Goal: Navigation & Orientation: Find specific page/section

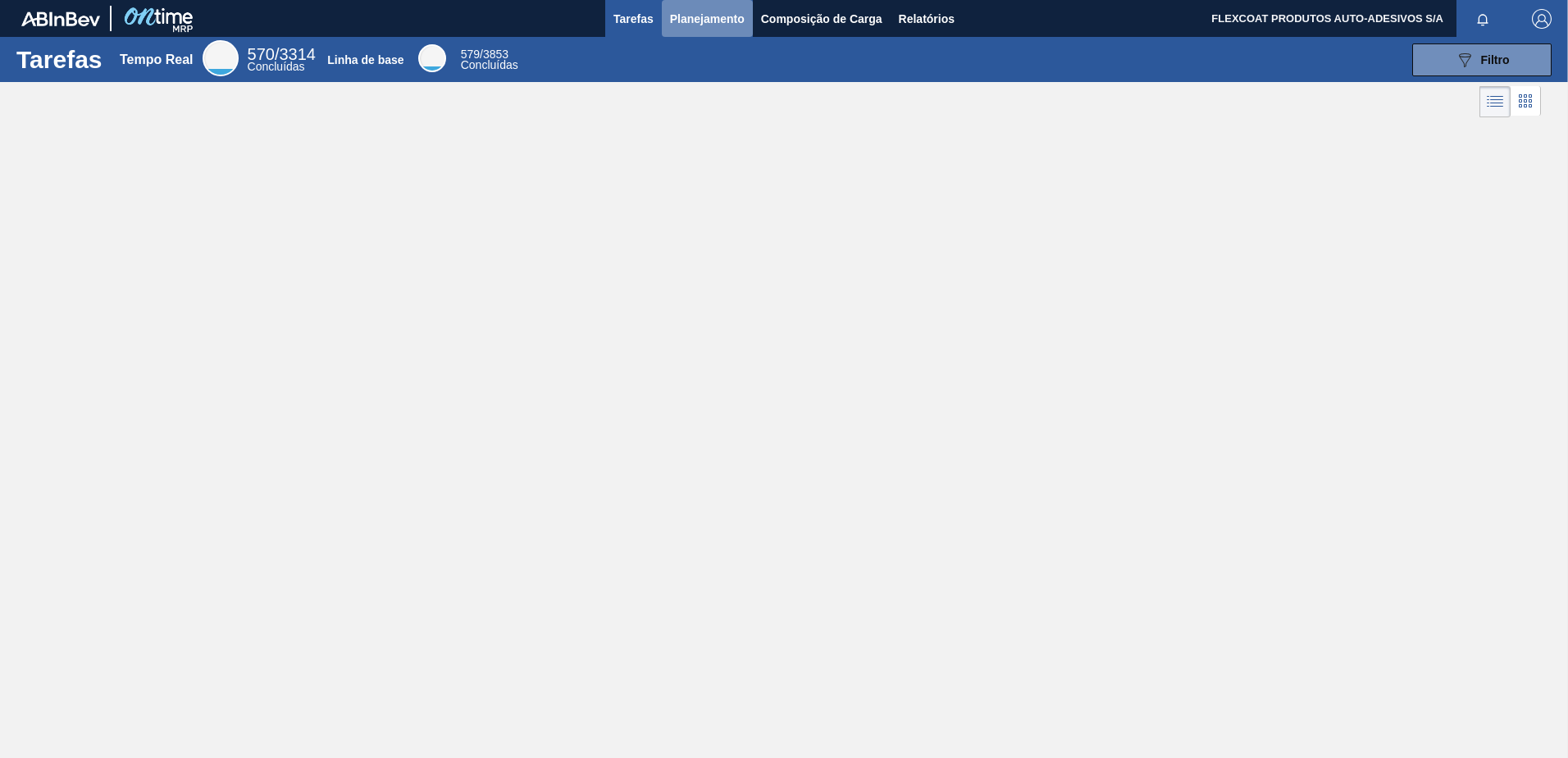
click at [691, 25] on span "Planejamento" at bounding box center [707, 19] width 75 height 20
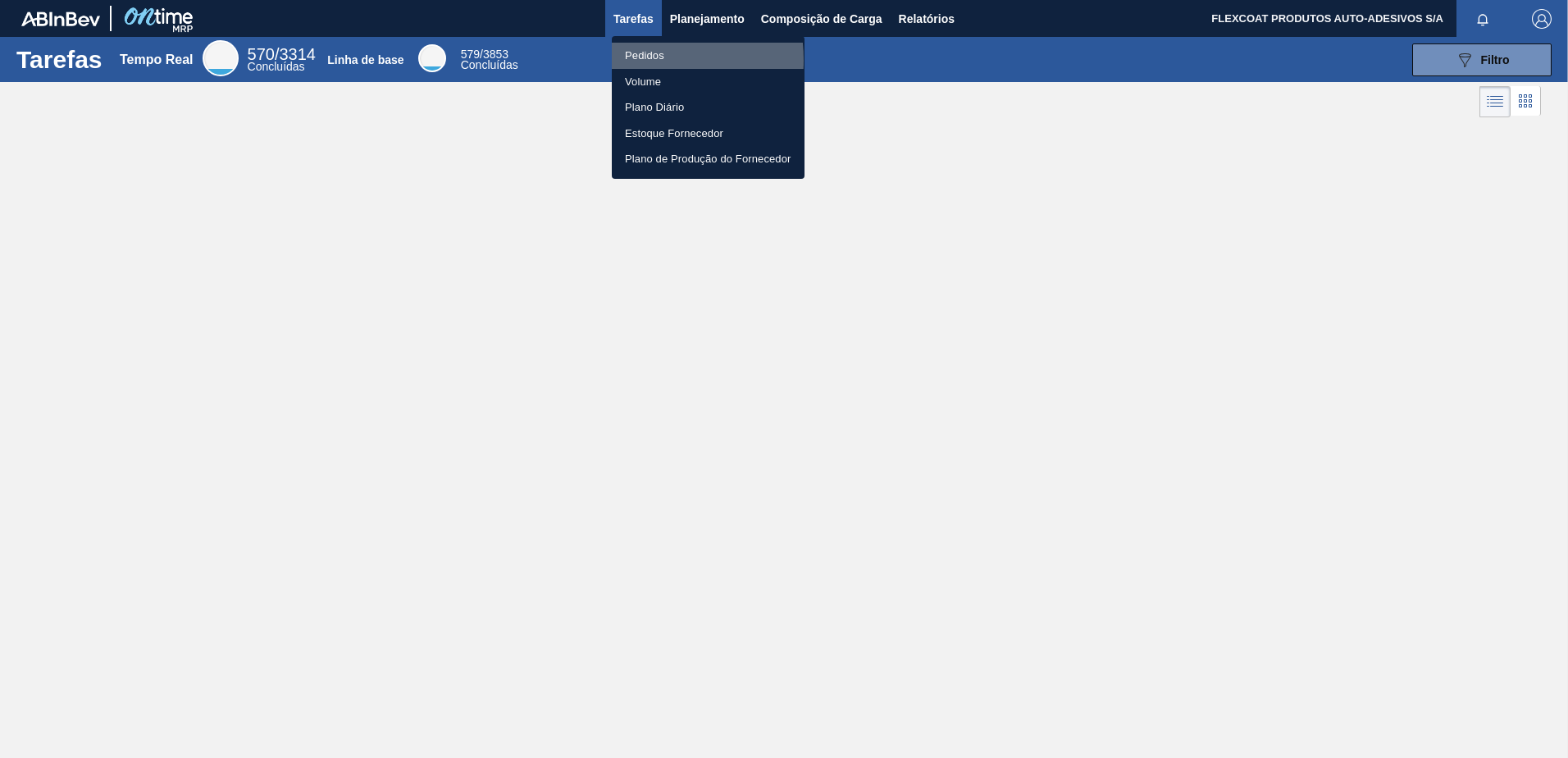
click at [635, 60] on li "Pedidos" at bounding box center [708, 56] width 193 height 27
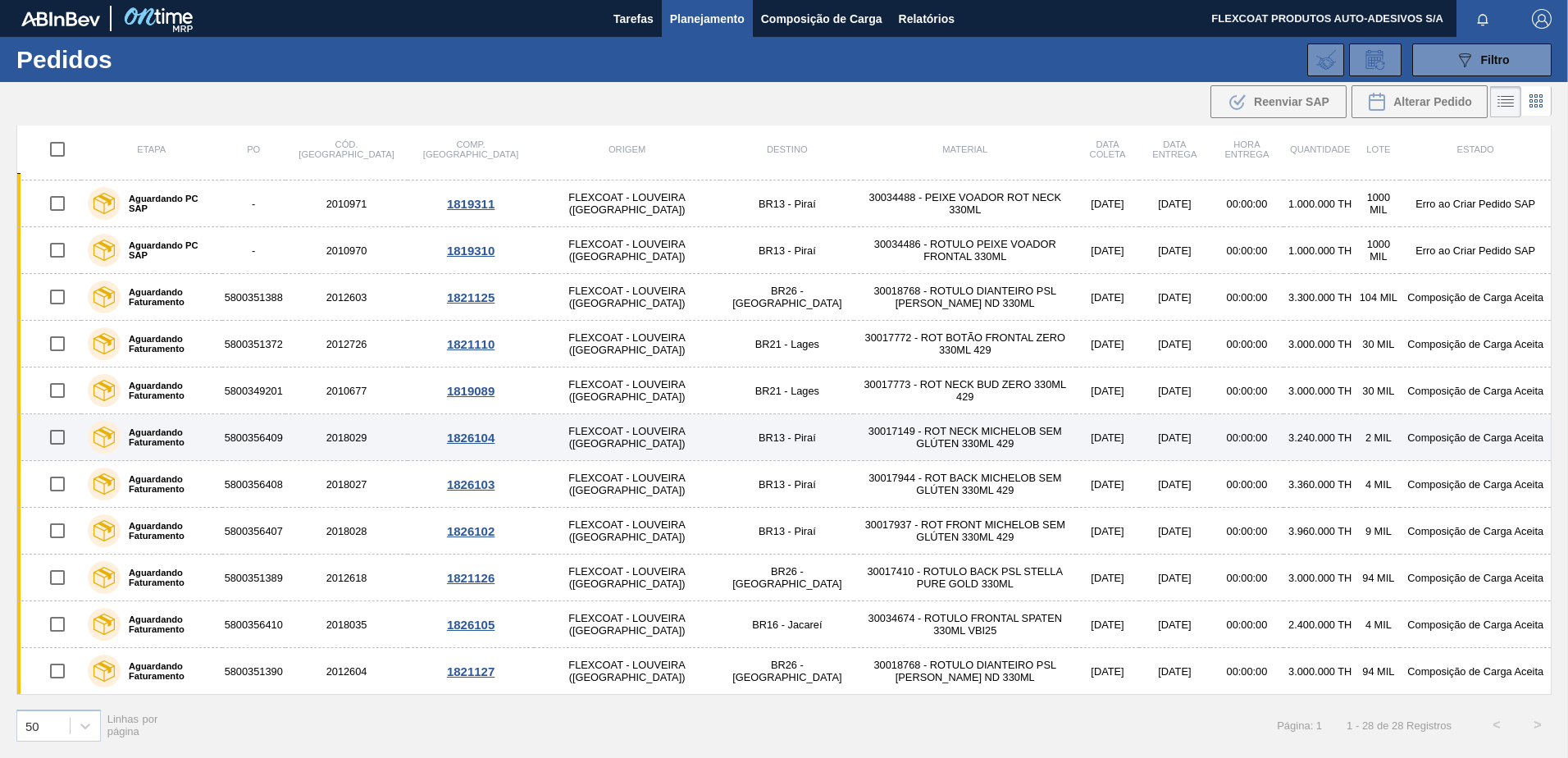
scroll to position [543, 0]
